Goal: Find specific page/section: Find specific page/section

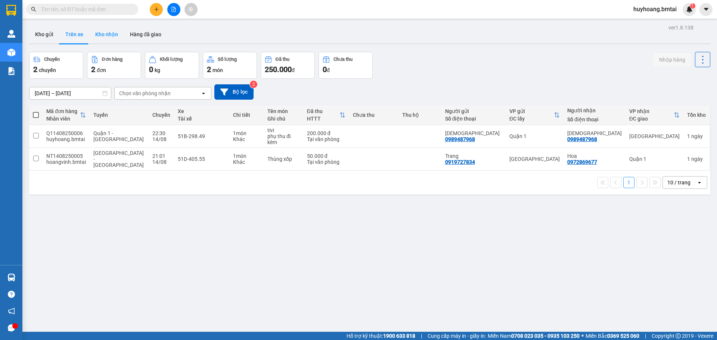
click at [104, 33] on button "Kho nhận" at bounding box center [106, 34] width 35 height 18
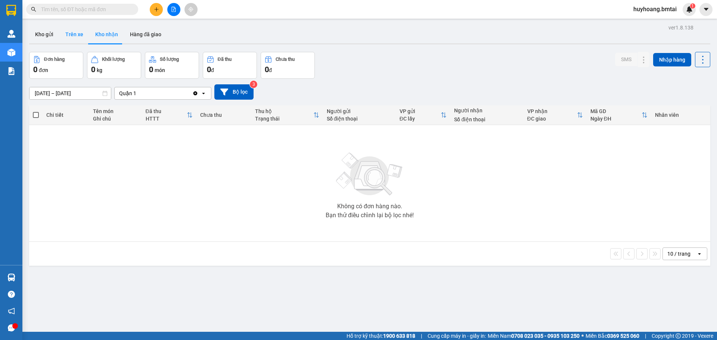
click at [71, 30] on button "Trên xe" at bounding box center [74, 34] width 30 height 18
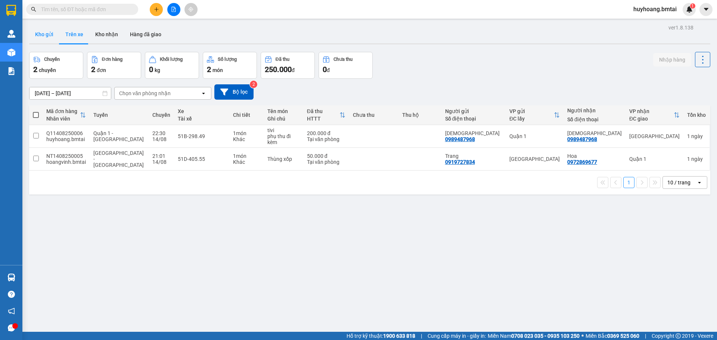
click at [59, 35] on button "Kho gửi" at bounding box center [44, 34] width 30 height 18
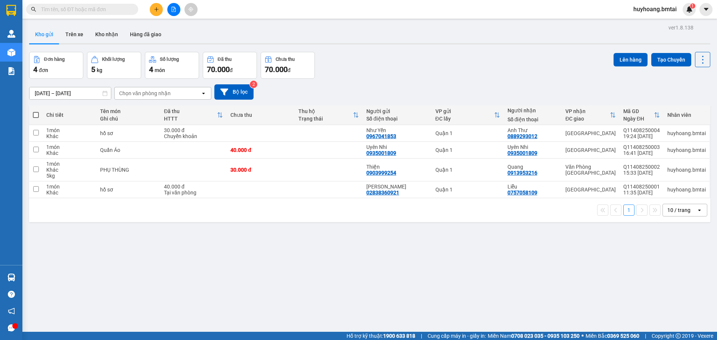
click at [369, 92] on div "[DATE] – [DATE] Press the down arrow key to interact with the calendar and sele…" at bounding box center [369, 91] width 681 height 15
click at [81, 34] on button "Trên xe" at bounding box center [74, 34] width 30 height 18
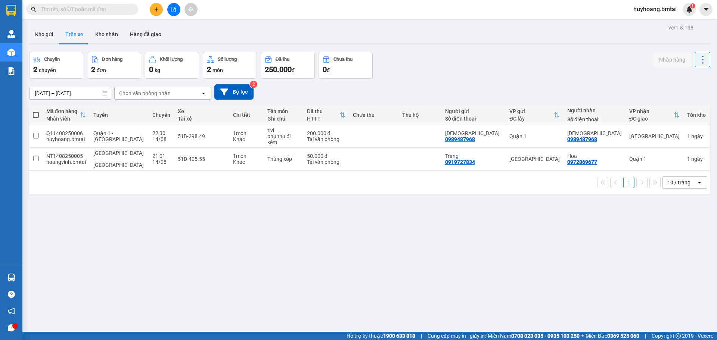
click at [12, 325] on div at bounding box center [15, 327] width 6 height 6
